Goal: Task Accomplishment & Management: Use online tool/utility

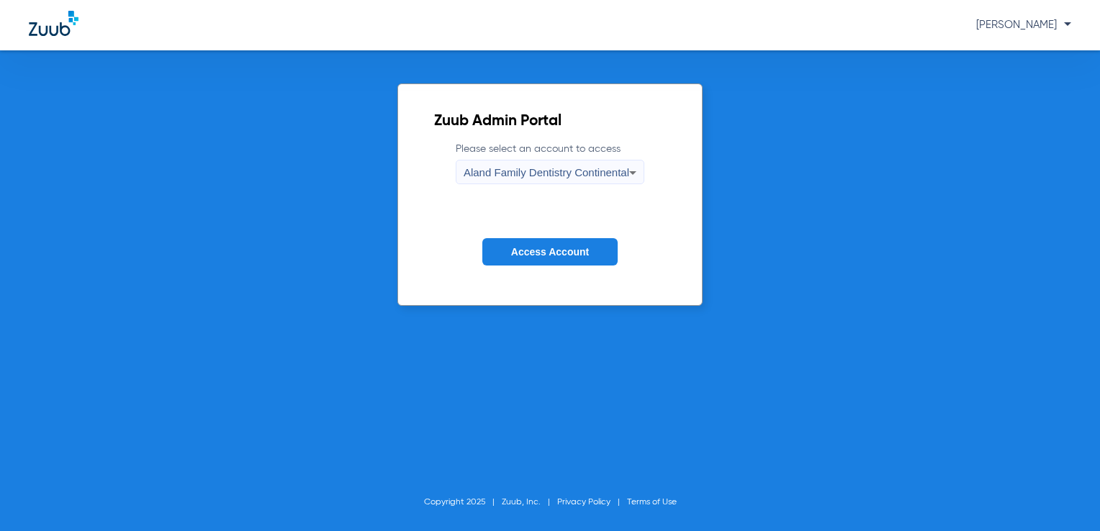
click at [578, 170] on span "Aland Family Dentistry Continental" at bounding box center [546, 172] width 166 height 12
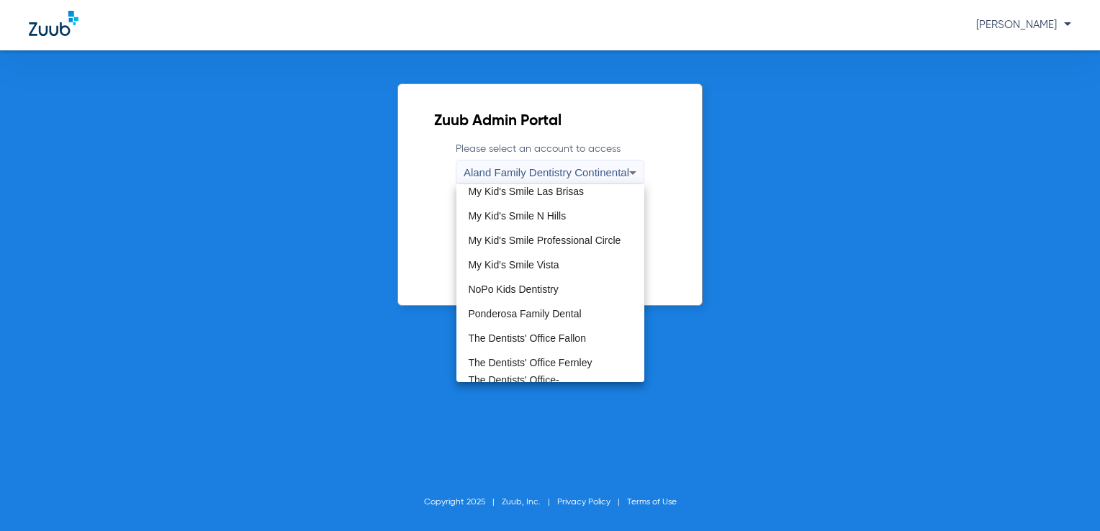
scroll to position [438, 0]
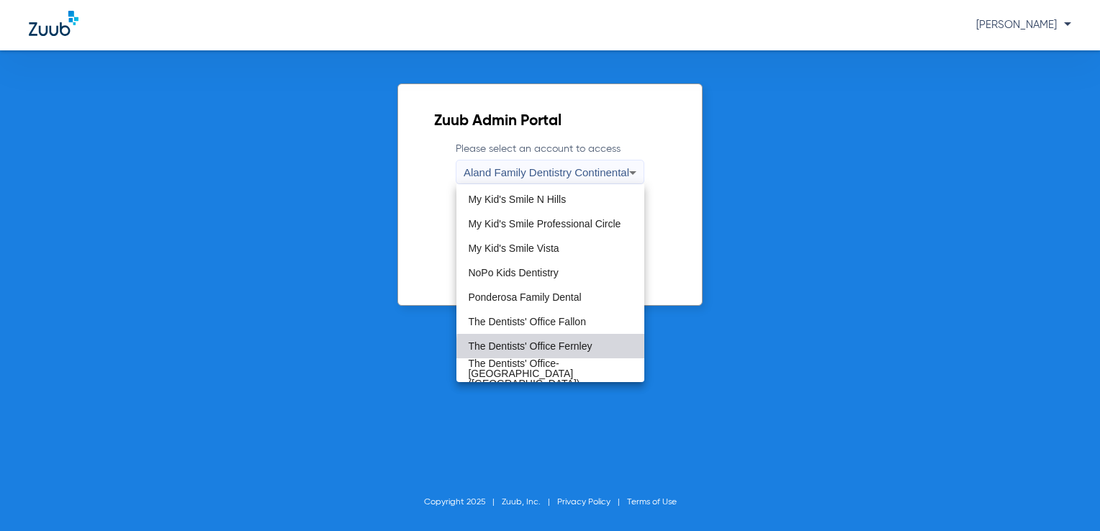
click at [602, 353] on mat-option "The Dentists' Office Fernley" at bounding box center [550, 346] width 188 height 24
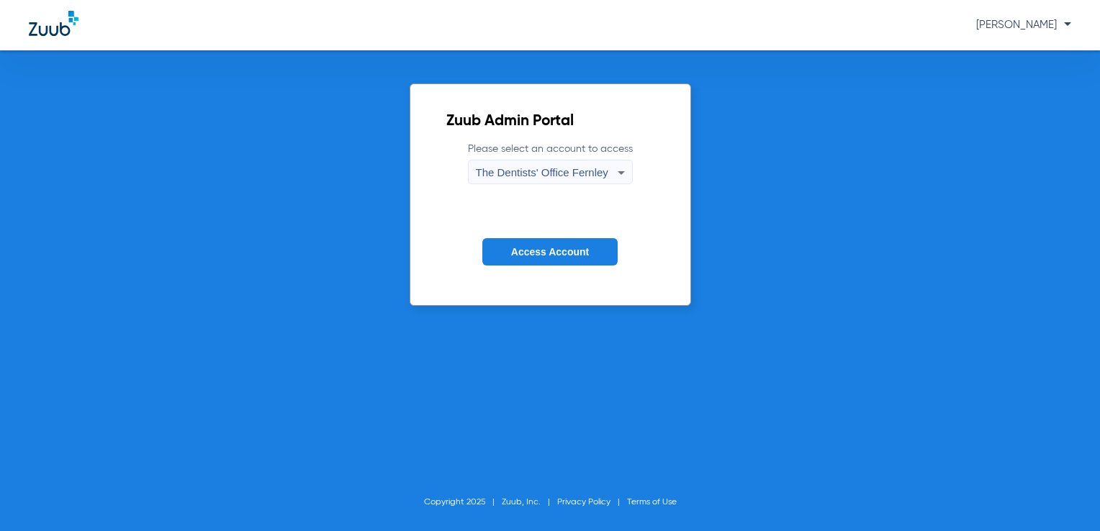
click at [577, 248] on span "Access Account" at bounding box center [550, 252] width 78 height 12
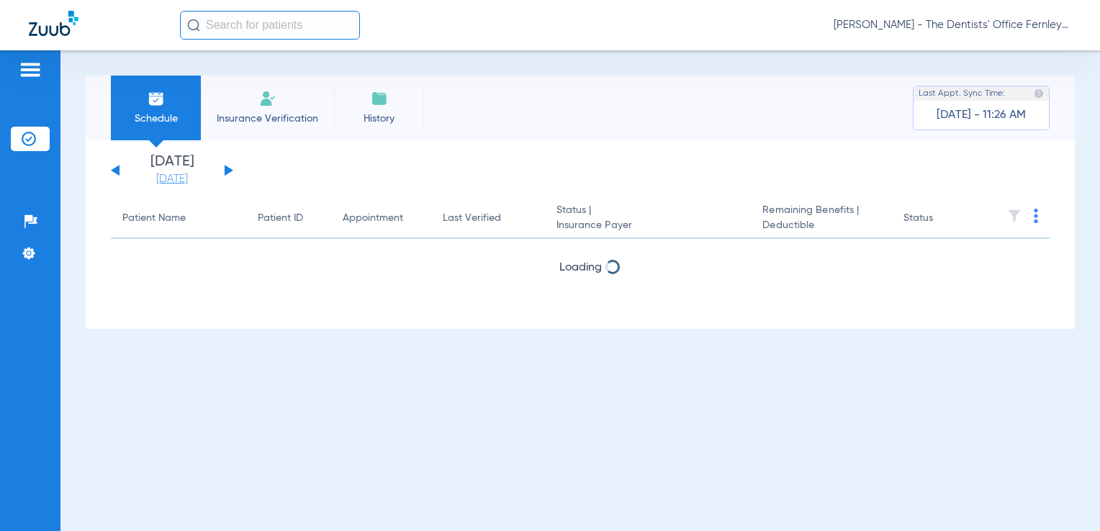
click at [169, 178] on link "[DATE]" at bounding box center [172, 179] width 86 height 14
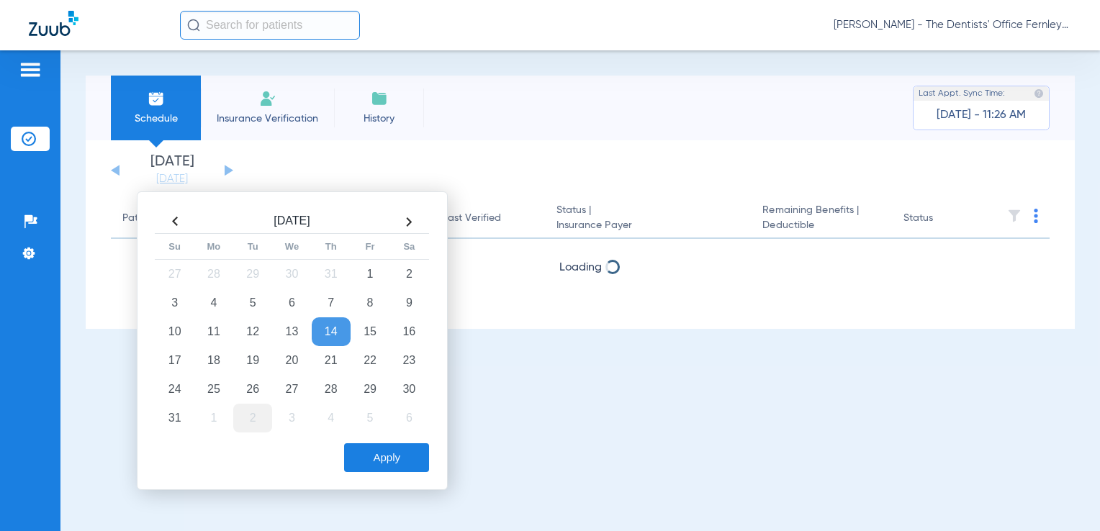
click at [255, 421] on td "2" at bounding box center [252, 418] width 39 height 29
click at [420, 474] on div "[DATE] Su Mo Tu We Th Fr Sa 31 1 2 3 4 5 6 7 8 9 10 11 12 13 14 15 16 17 18 19 …" at bounding box center [292, 340] width 311 height 299
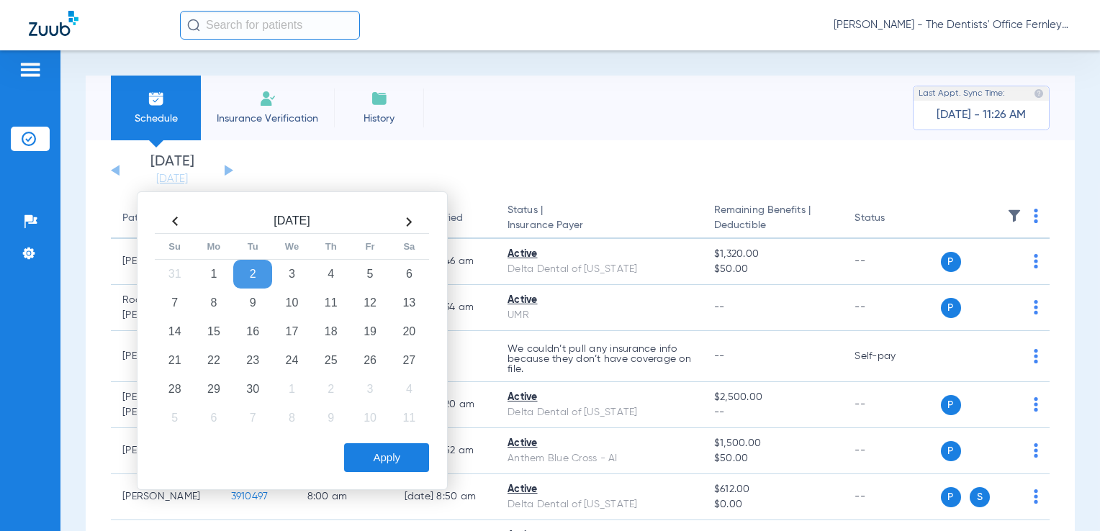
click at [419, 446] on button "Apply" at bounding box center [386, 457] width 85 height 29
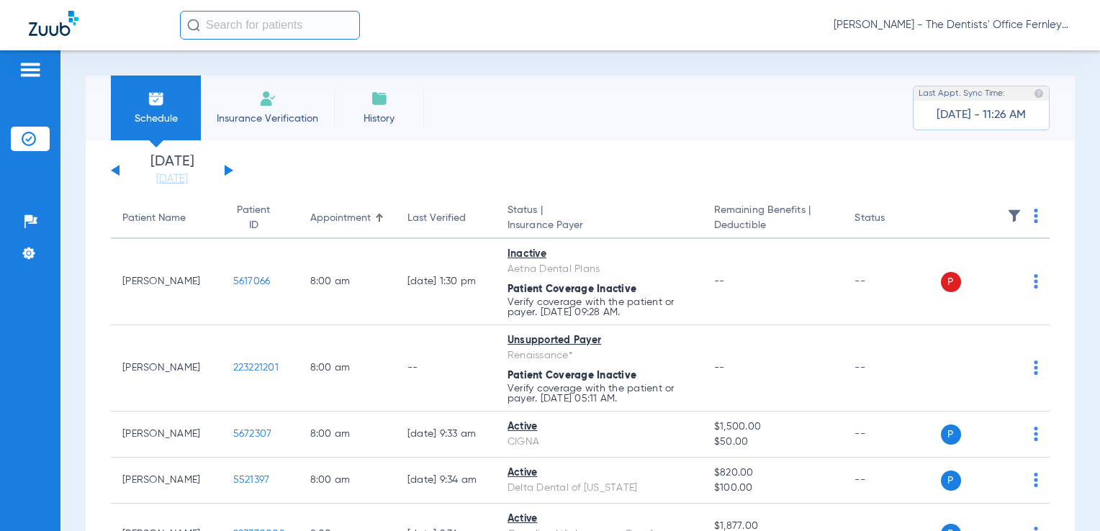
click at [1033, 215] on img at bounding box center [1035, 216] width 4 height 14
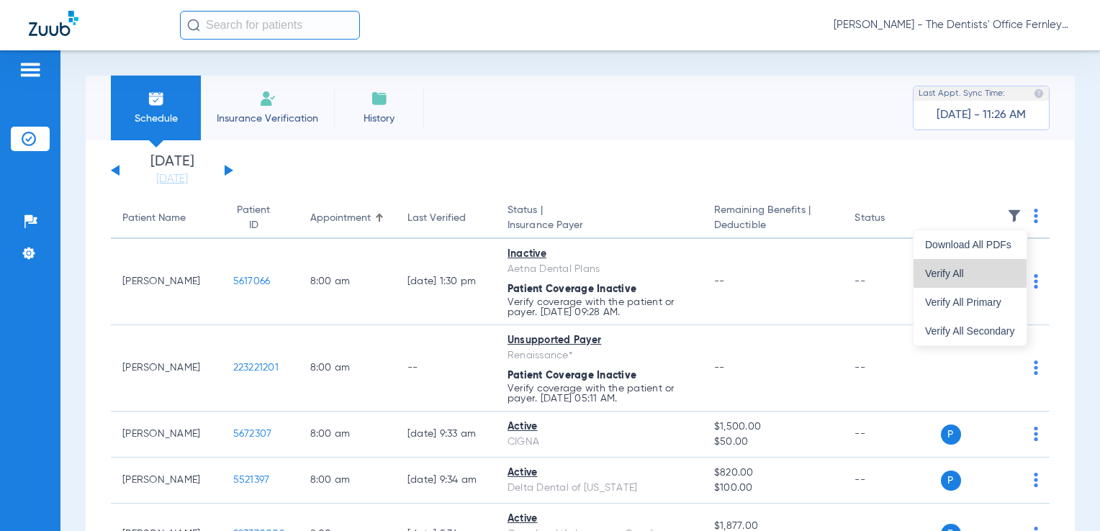
click at [954, 263] on button "Verify All" at bounding box center [969, 273] width 113 height 29
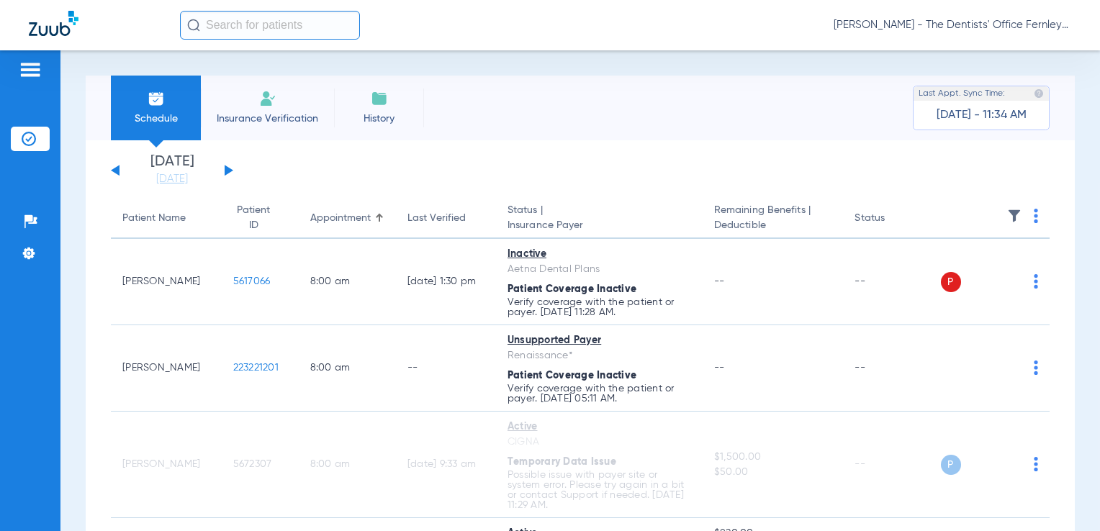
click at [227, 171] on button at bounding box center [229, 170] width 9 height 11
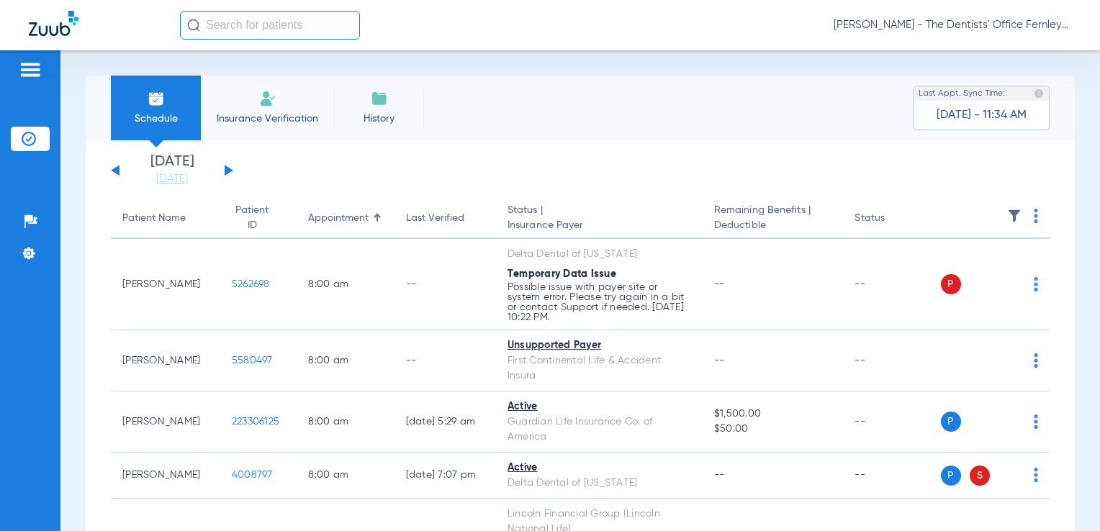
click at [1019, 225] on th at bounding box center [995, 219] width 109 height 40
click at [1033, 216] on img at bounding box center [1035, 216] width 4 height 14
click at [976, 268] on span "Verify All" at bounding box center [970, 273] width 90 height 10
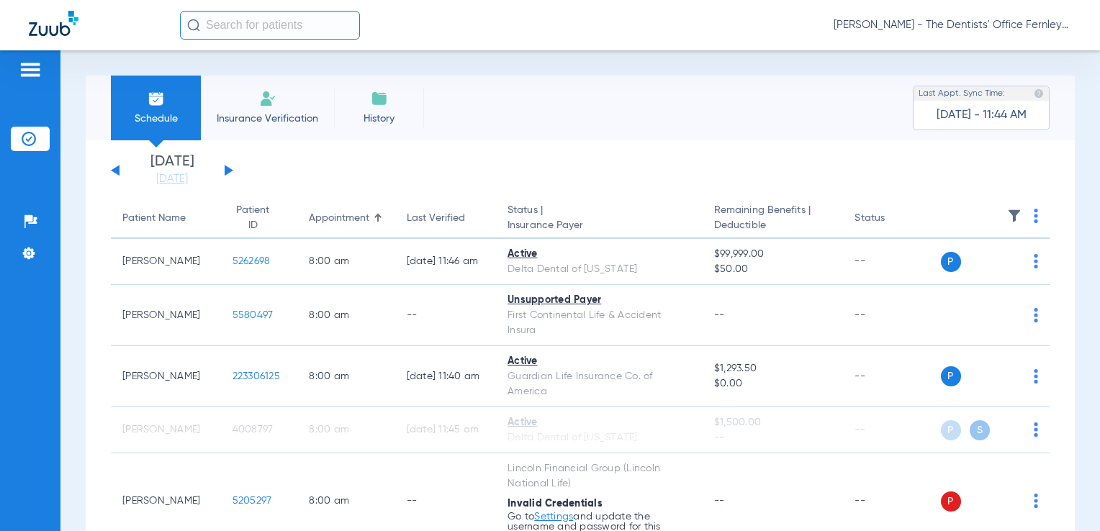
click at [228, 176] on div "[DATE] [DATE] [DATE] [DATE] [DATE] [DATE] [DATE] [DATE] [DATE] [DATE] [DATE] [D…" at bounding box center [172, 171] width 122 height 32
click at [227, 172] on button at bounding box center [229, 170] width 9 height 11
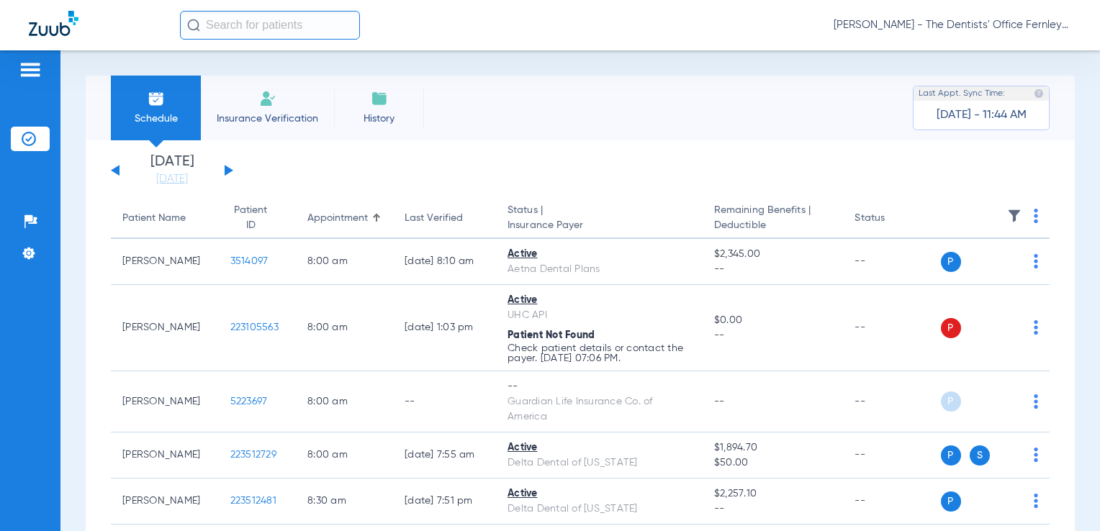
click at [1033, 219] on img at bounding box center [1035, 216] width 4 height 14
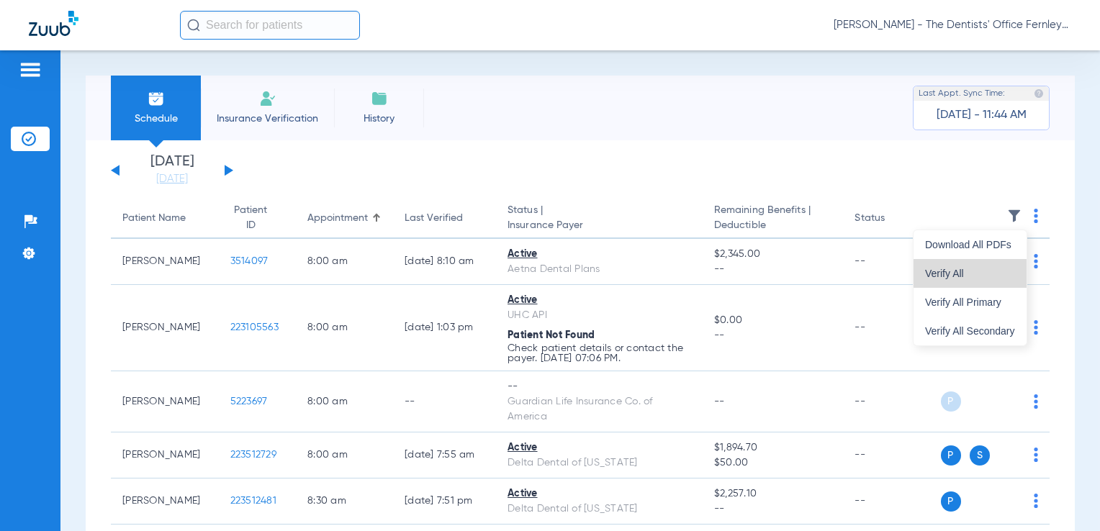
click at [972, 275] on span "Verify All" at bounding box center [970, 273] width 90 height 10
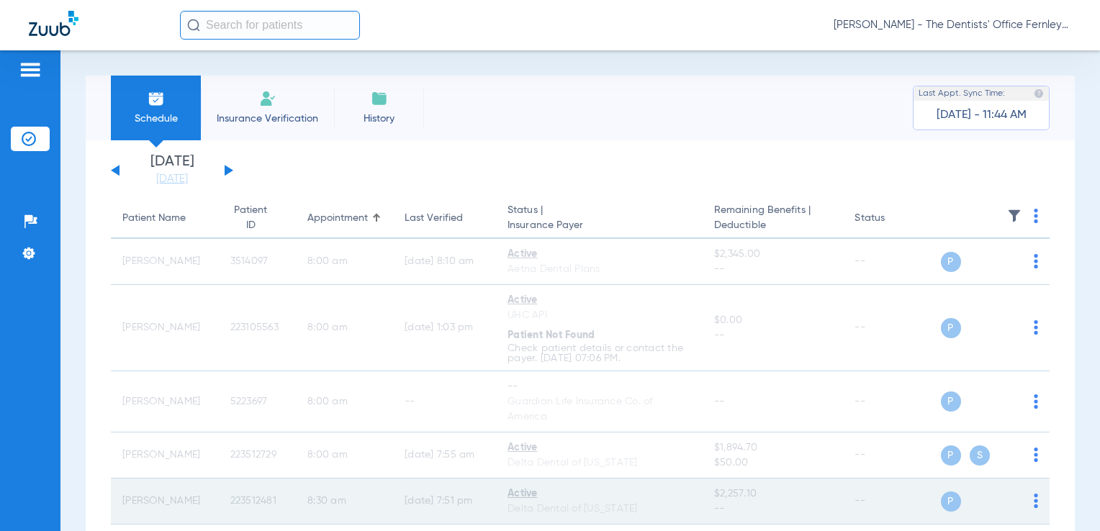
click at [864, 502] on td "--" at bounding box center [891, 502] width 97 height 46
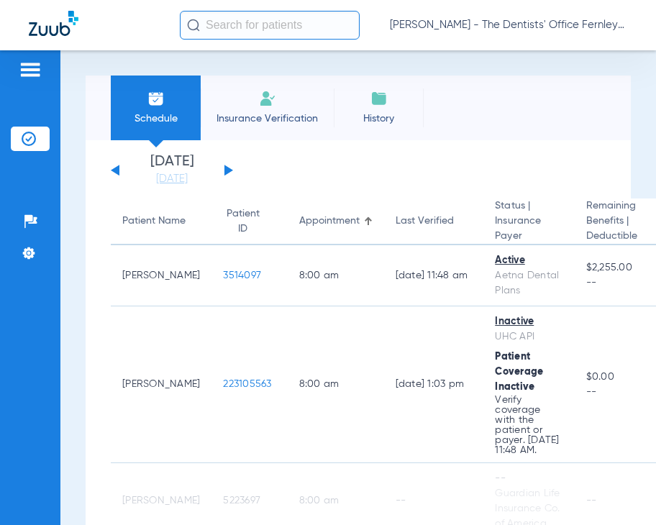
click at [526, 86] on div "Schedule Insurance Verification History Last Appt. Sync Time: [DATE] - 11:44 AM" at bounding box center [358, 108] width 545 height 65
click at [558, 122] on div "Schedule Insurance Verification History Last Appt. Sync Time: [DATE] - 11:44 AM" at bounding box center [358, 108] width 545 height 65
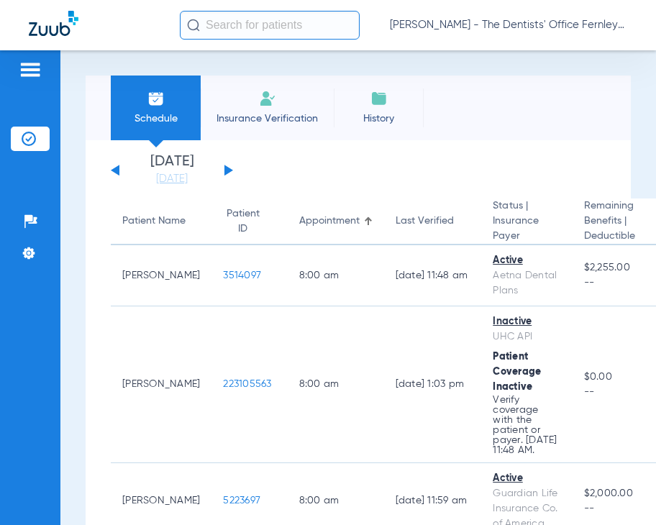
click at [231, 171] on button at bounding box center [229, 170] width 9 height 11
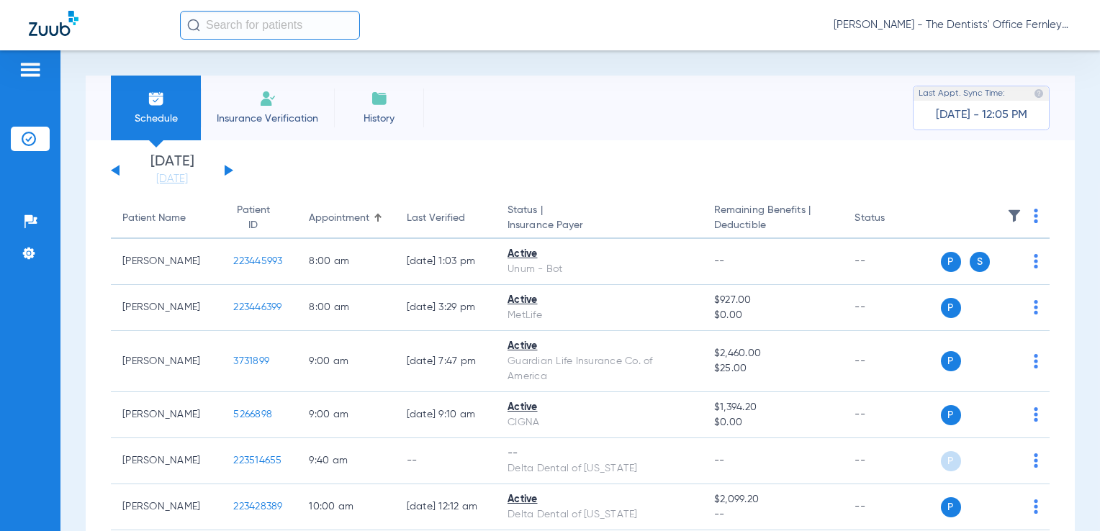
click at [1022, 219] on th at bounding box center [995, 219] width 109 height 40
click at [1030, 232] on th at bounding box center [995, 219] width 109 height 40
click at [1033, 218] on img at bounding box center [1035, 216] width 4 height 14
click at [979, 268] on span "Verify All" at bounding box center [970, 273] width 90 height 10
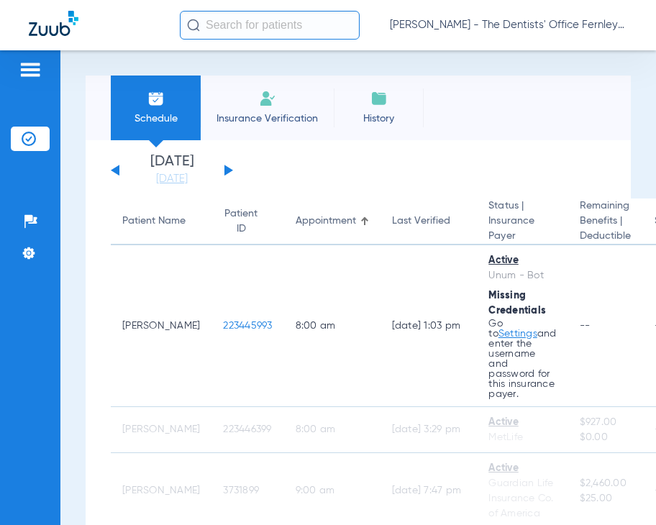
click at [229, 169] on button at bounding box center [229, 170] width 9 height 11
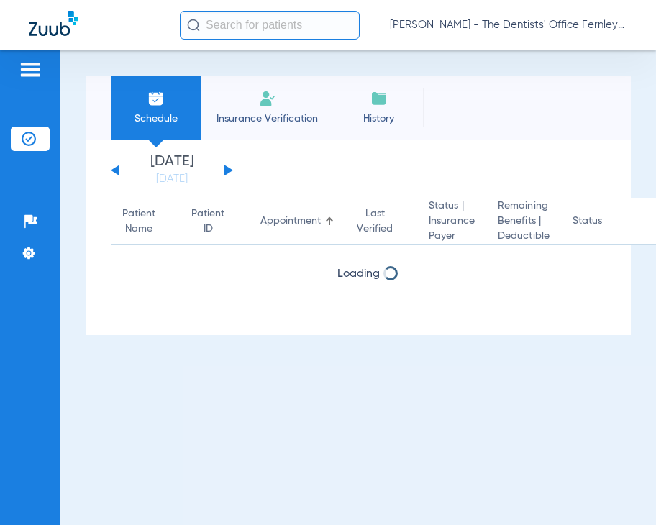
click at [229, 169] on button at bounding box center [229, 170] width 9 height 11
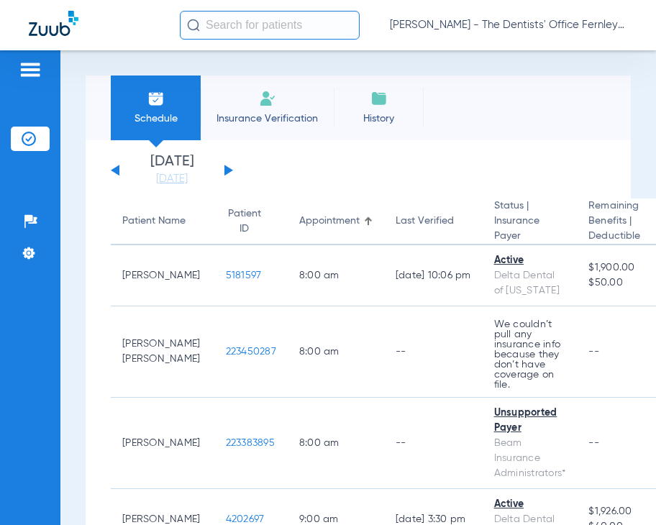
click at [501, 178] on app-single-date-navigator "[DATE] [DATE] [DATE] [DATE] [DATE] [DATE] [DATE] [DATE] [DATE] [DATE] [DATE] [D…" at bounding box center [358, 171] width 495 height 32
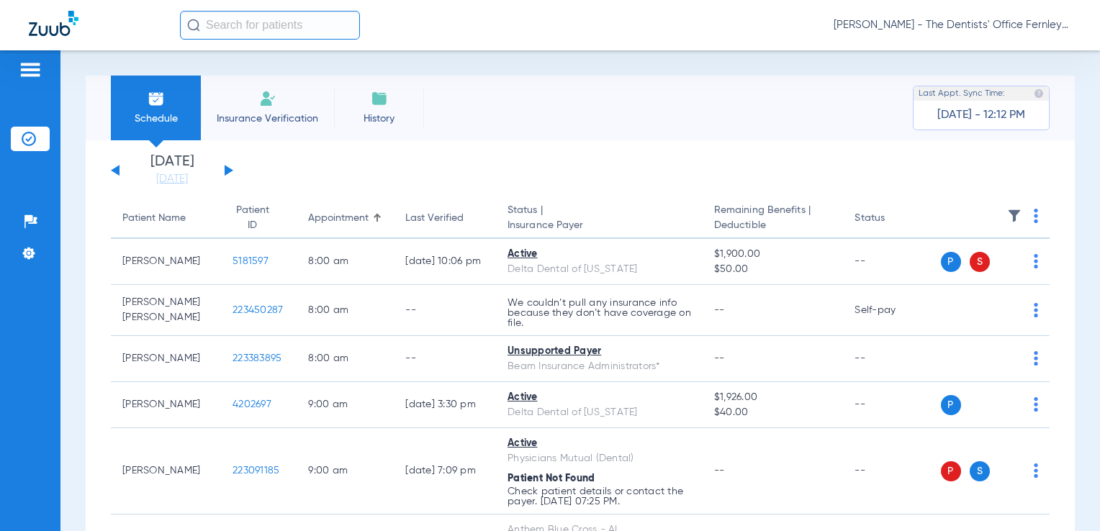
click at [1028, 211] on th at bounding box center [995, 219] width 109 height 40
click at [1027, 219] on th at bounding box center [995, 219] width 109 height 40
click at [1033, 219] on img at bounding box center [1035, 216] width 4 height 14
click at [980, 268] on span "Verify All" at bounding box center [970, 273] width 90 height 10
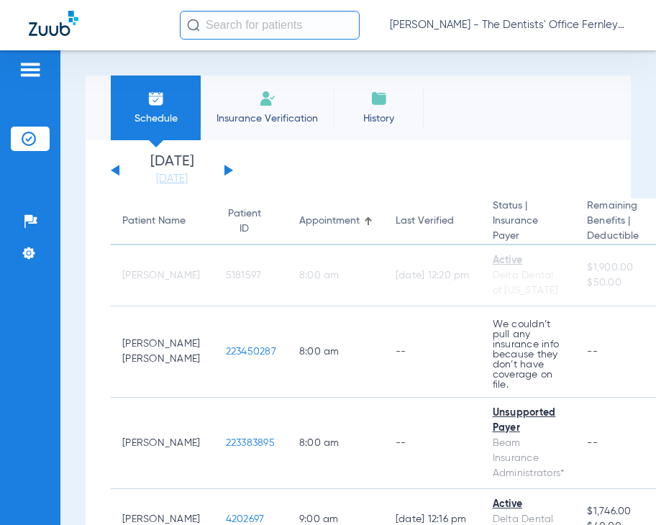
drag, startPoint x: 461, startPoint y: 106, endPoint x: 328, endPoint y: 158, distance: 142.2
click at [328, 158] on app-single-date-navigator "[DATE] [DATE] [DATE] [DATE] [DATE] [DATE] [DATE] [DATE] [DATE] [DATE] [DATE] [D…" at bounding box center [358, 171] width 495 height 32
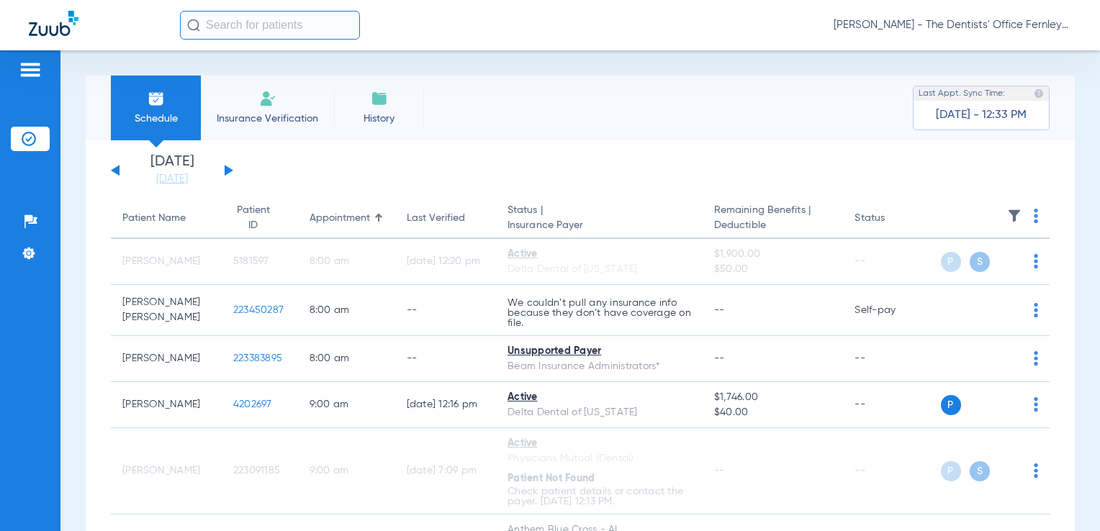
click at [1033, 213] on img at bounding box center [1035, 216] width 4 height 14
click at [938, 283] on button "Verify All" at bounding box center [969, 273] width 113 height 29
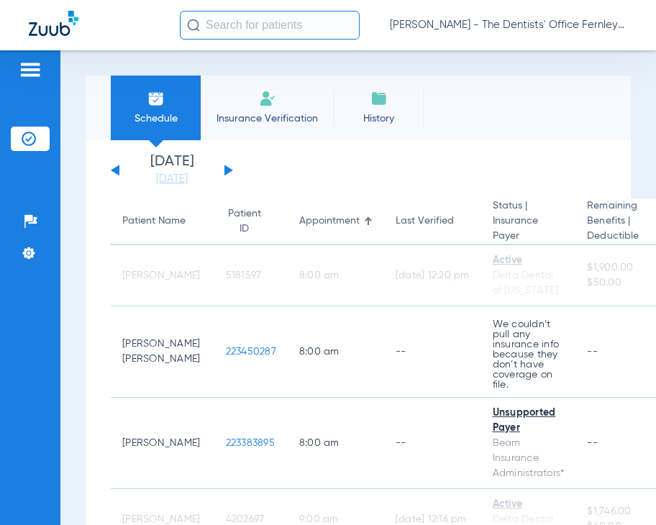
click at [484, 103] on div "Schedule Insurance Verification History Last Appt. Sync Time: [DATE] - 12:33 PM" at bounding box center [358, 108] width 545 height 65
